Goal: Task Accomplishment & Management: Complete application form

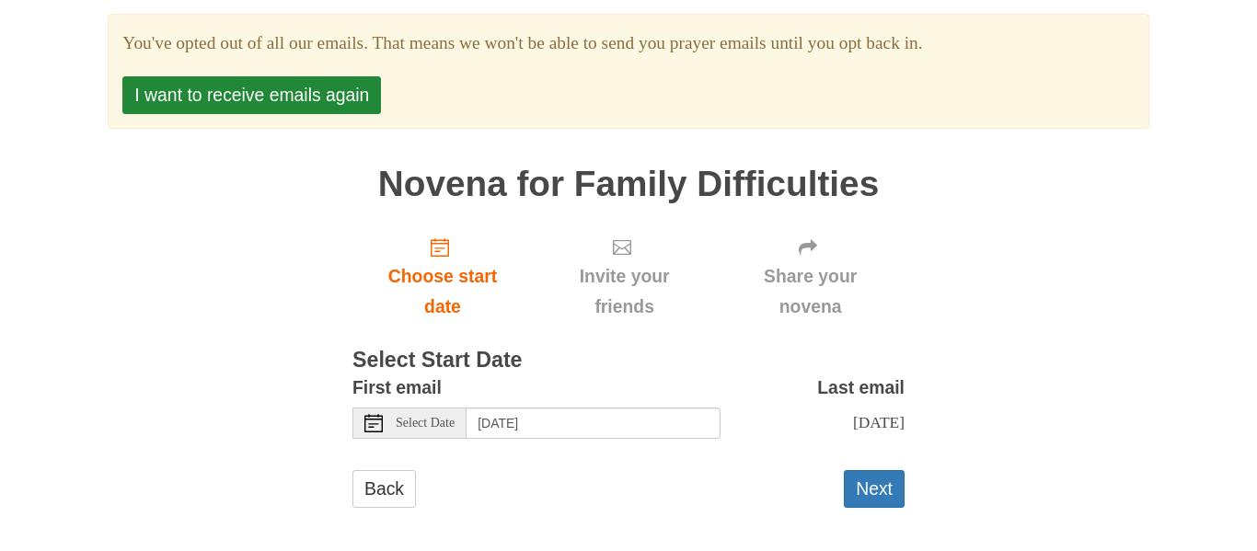
scroll to position [210, 0]
click at [874, 494] on button "Next" at bounding box center [874, 488] width 61 height 38
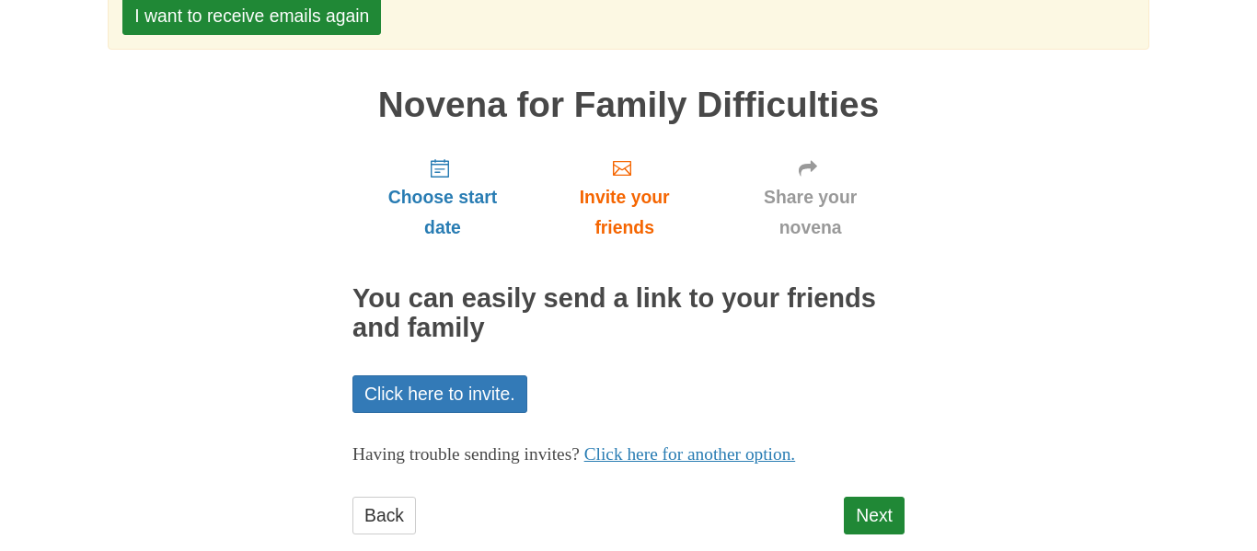
scroll to position [220, 0]
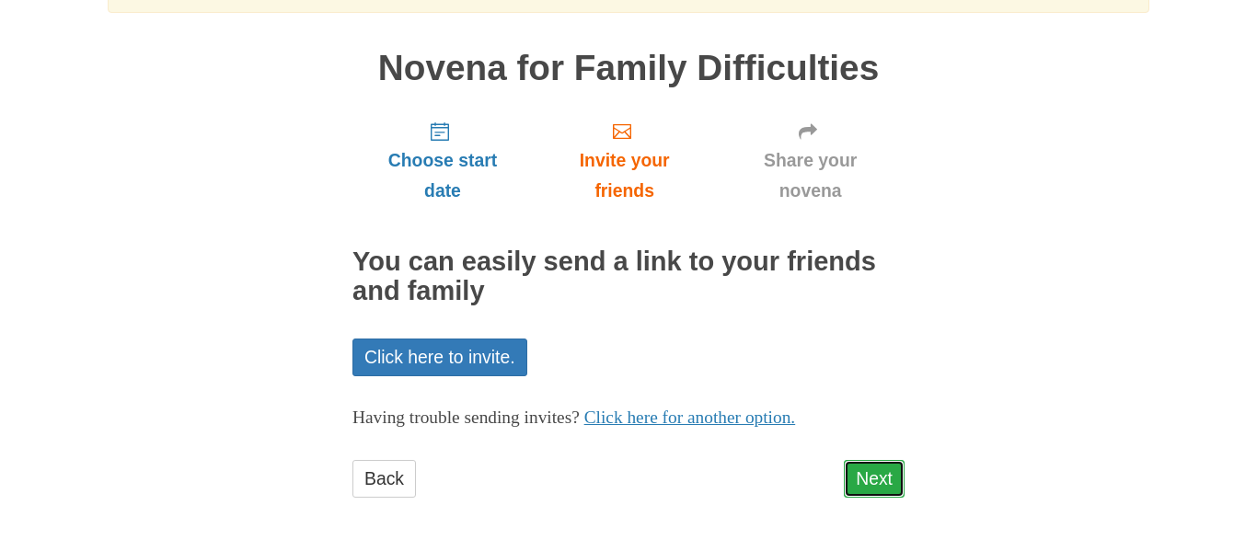
click at [876, 476] on link "Next" at bounding box center [874, 479] width 61 height 38
